Goal: Browse casually: Explore the website without a specific task or goal

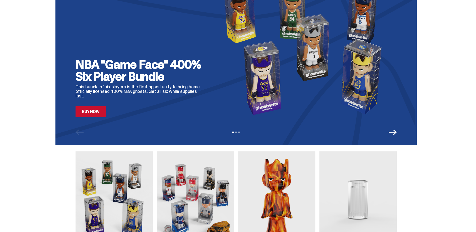
scroll to position [151, 0]
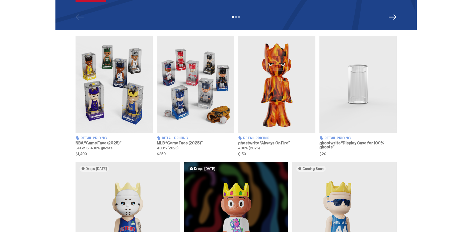
click at [105, 84] on img at bounding box center [114, 84] width 77 height 97
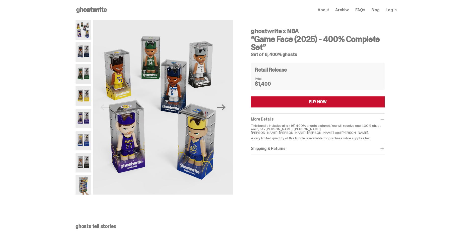
click at [87, 46] on img at bounding box center [84, 52] width 16 height 20
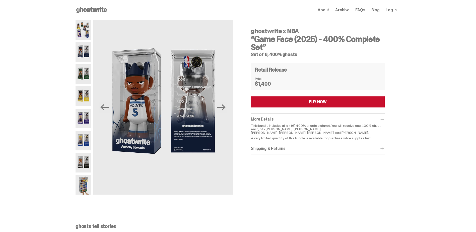
click at [88, 73] on img at bounding box center [84, 74] width 16 height 20
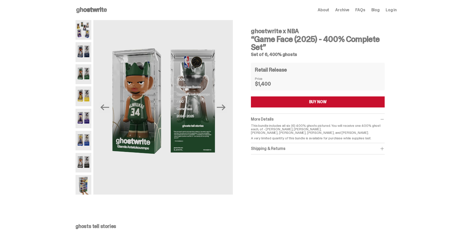
click at [83, 100] on img at bounding box center [84, 96] width 16 height 20
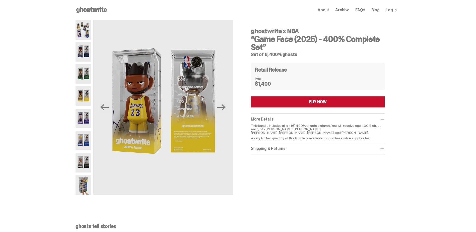
click at [86, 147] on img at bounding box center [84, 141] width 16 height 20
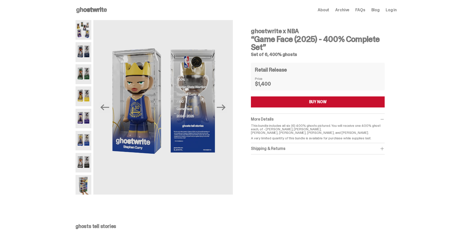
click at [83, 95] on img at bounding box center [84, 96] width 16 height 20
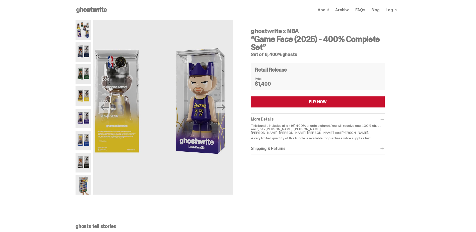
click at [84, 75] on img at bounding box center [84, 74] width 16 height 20
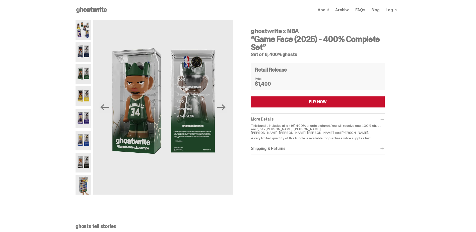
click at [94, 12] on use at bounding box center [91, 10] width 31 height 6
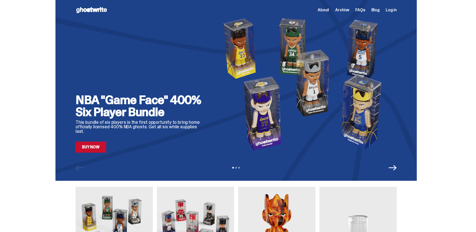
click at [325, 10] on span "About" at bounding box center [324, 10] width 12 height 4
